Goal: Task Accomplishment & Management: Manage account settings

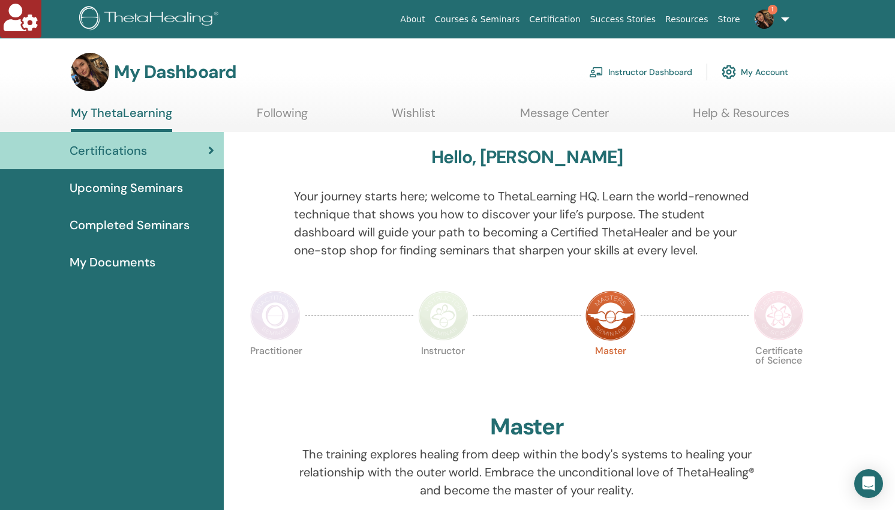
click at [649, 74] on link "Instructor Dashboard" at bounding box center [640, 72] width 103 height 26
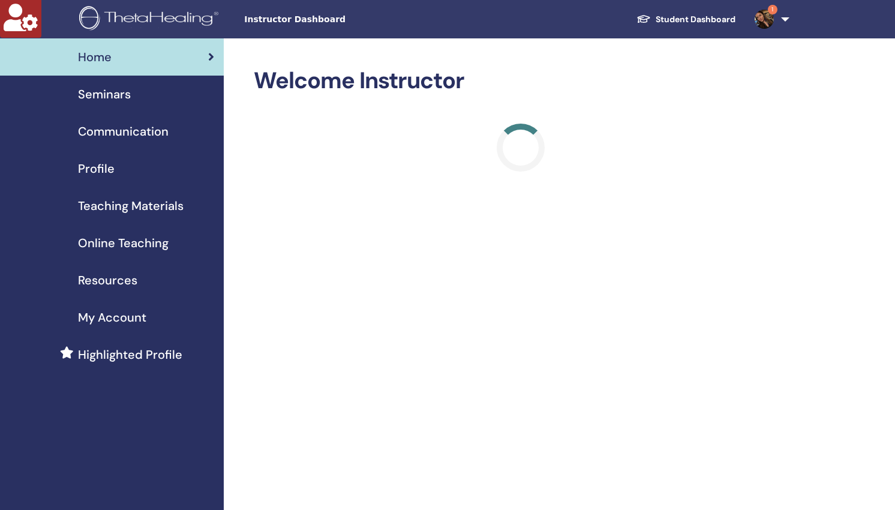
click at [119, 243] on span "Online Teaching" at bounding box center [123, 243] width 91 height 18
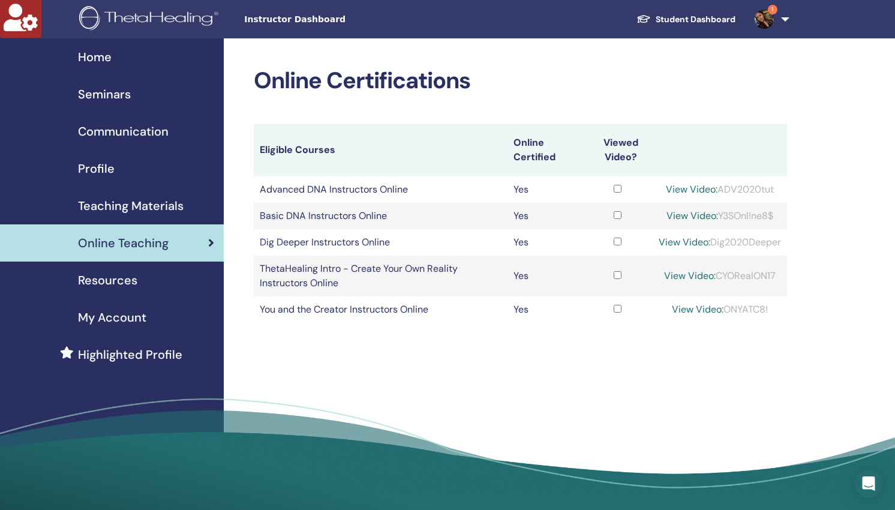
drag, startPoint x: 148, startPoint y: 203, endPoint x: 140, endPoint y: 210, distance: 10.6
click at [148, 203] on span "Teaching Materials" at bounding box center [131, 206] width 106 height 18
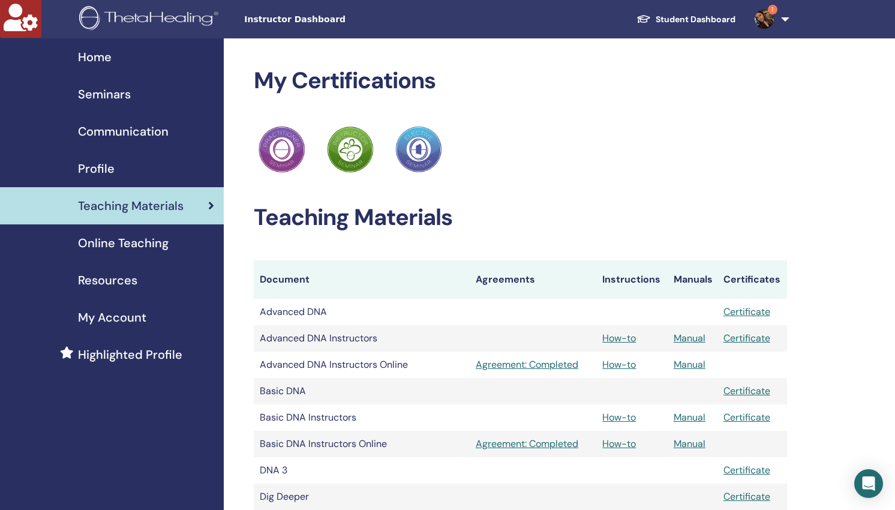
click at [113, 97] on span "Seminars" at bounding box center [104, 94] width 53 height 18
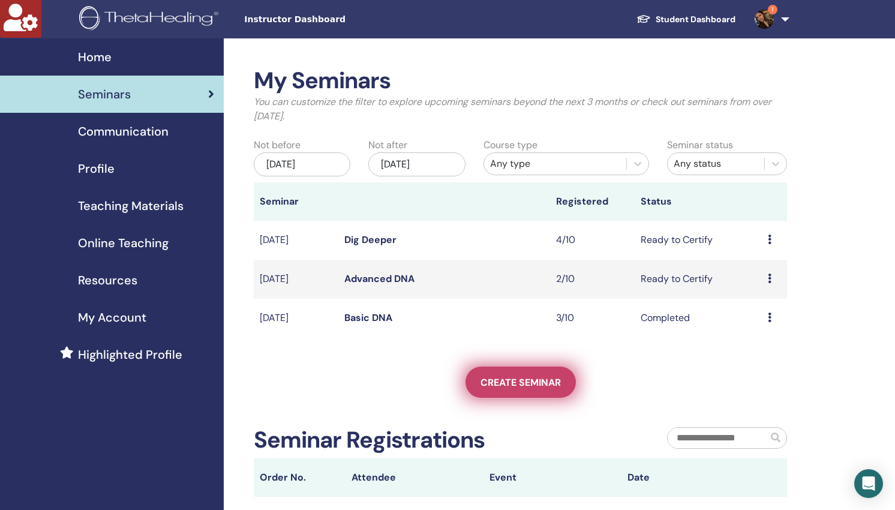
click at [528, 387] on span "Create seminar" at bounding box center [520, 382] width 80 height 13
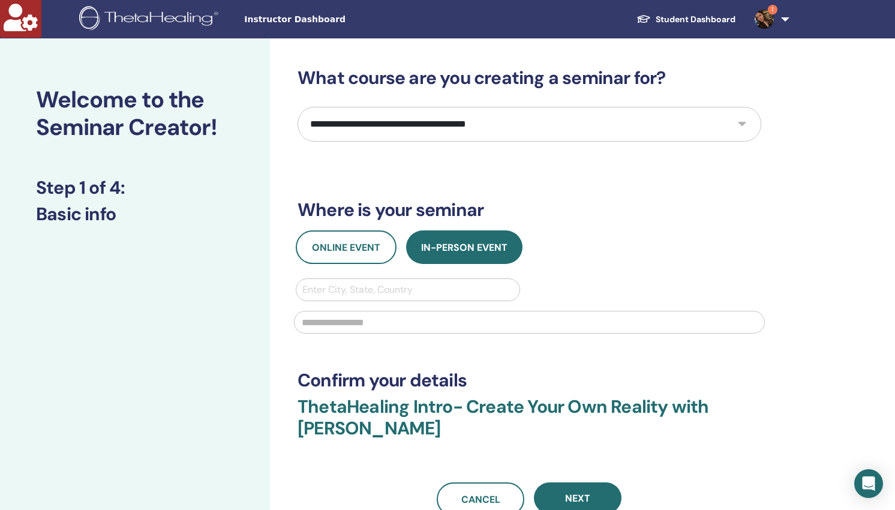
click at [444, 121] on select "**********" at bounding box center [529, 124] width 464 height 35
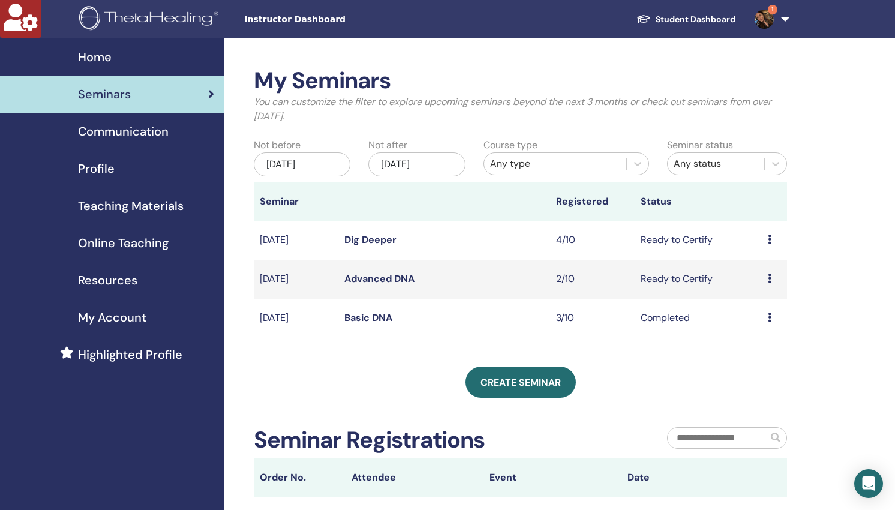
click at [699, 16] on link "Student Dashboard" at bounding box center [686, 19] width 118 height 22
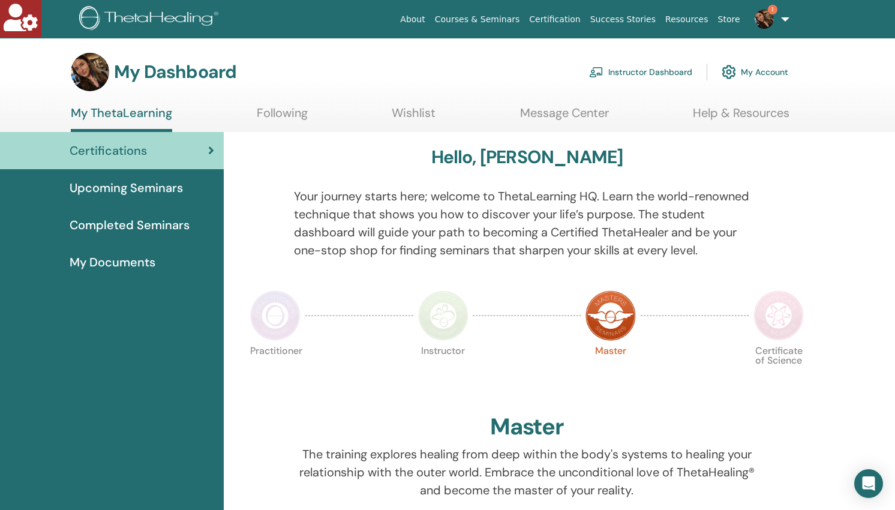
click at [145, 222] on span "Completed Seminars" at bounding box center [130, 225] width 120 height 18
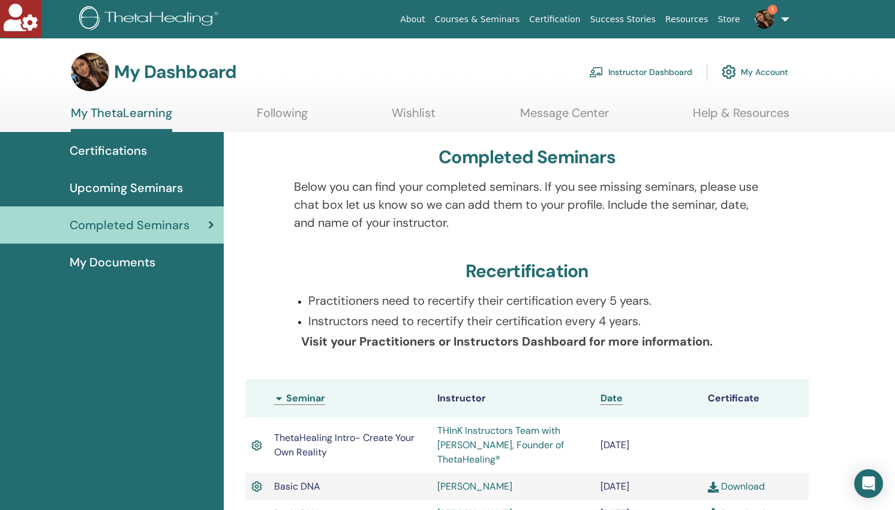
click at [155, 188] on span "Upcoming Seminars" at bounding box center [126, 188] width 113 height 18
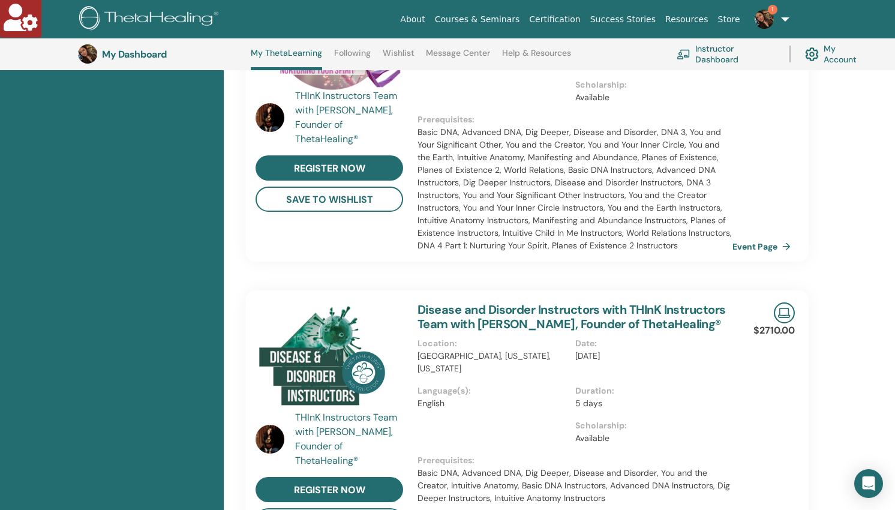
scroll to position [722, 0]
